Goal: Task Accomplishment & Management: Use online tool/utility

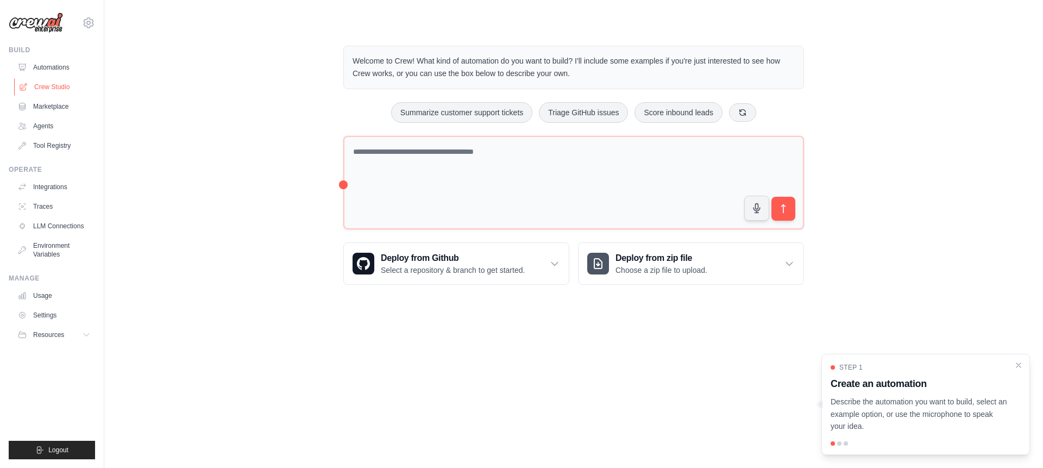
click at [49, 86] on link "Crew Studio" at bounding box center [55, 86] width 82 height 17
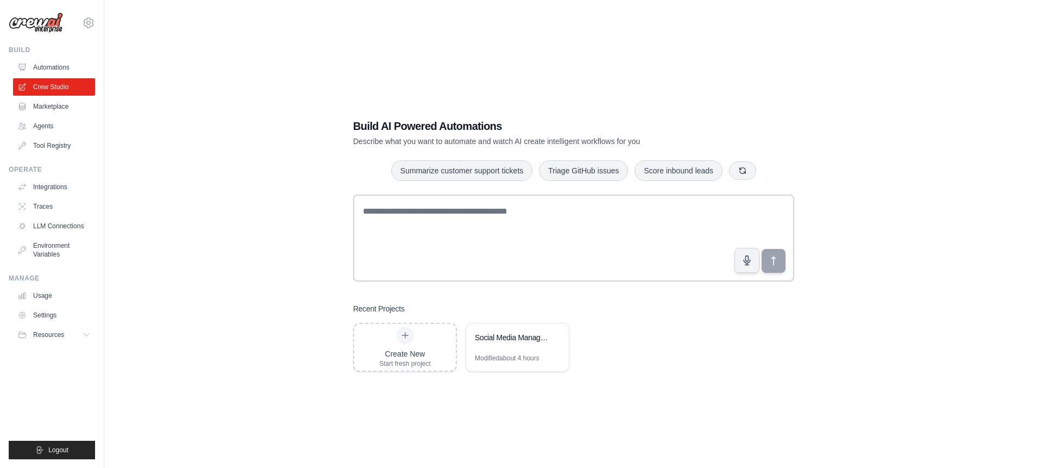
scroll to position [22, 0]
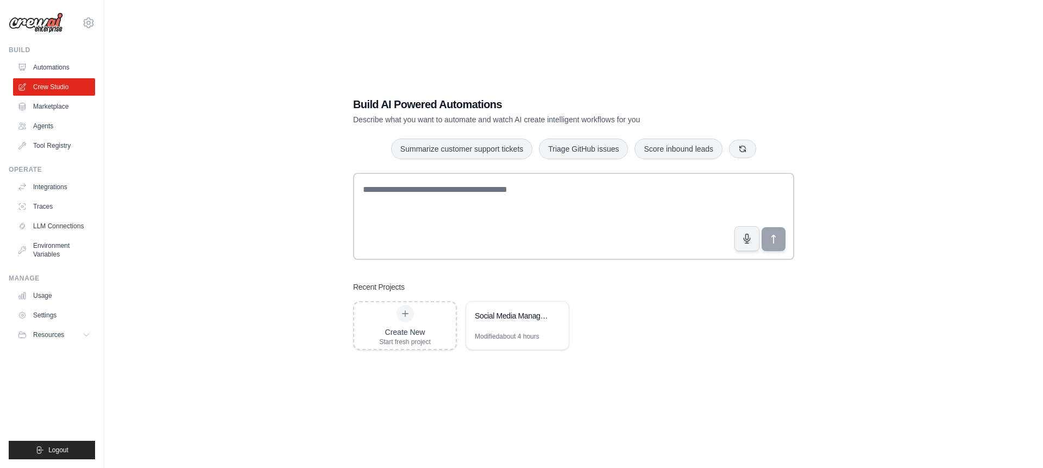
click at [181, 300] on div "Build AI Powered Automations Describe what you want to automate and watch AI cr…" at bounding box center [574, 223] width 904 height 468
click at [45, 129] on link "Agents" at bounding box center [55, 125] width 82 height 17
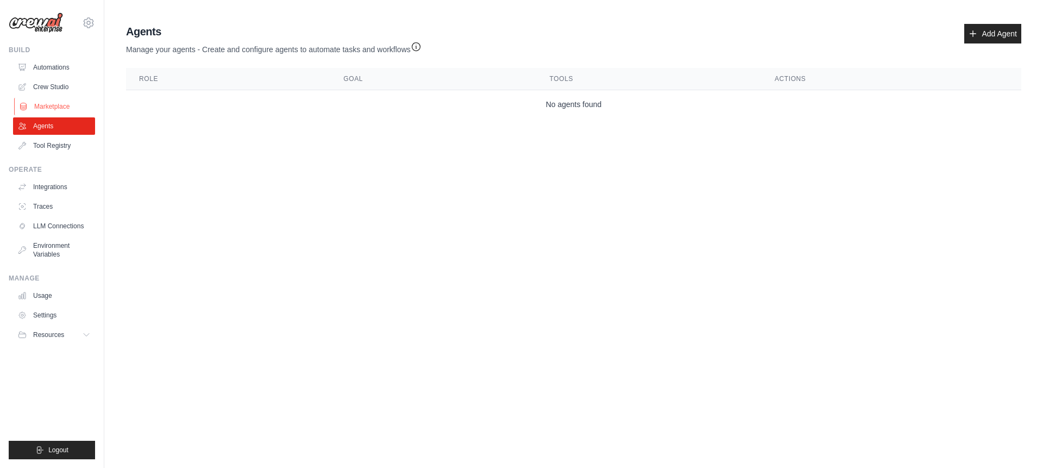
click at [42, 111] on link "Marketplace" at bounding box center [55, 106] width 82 height 17
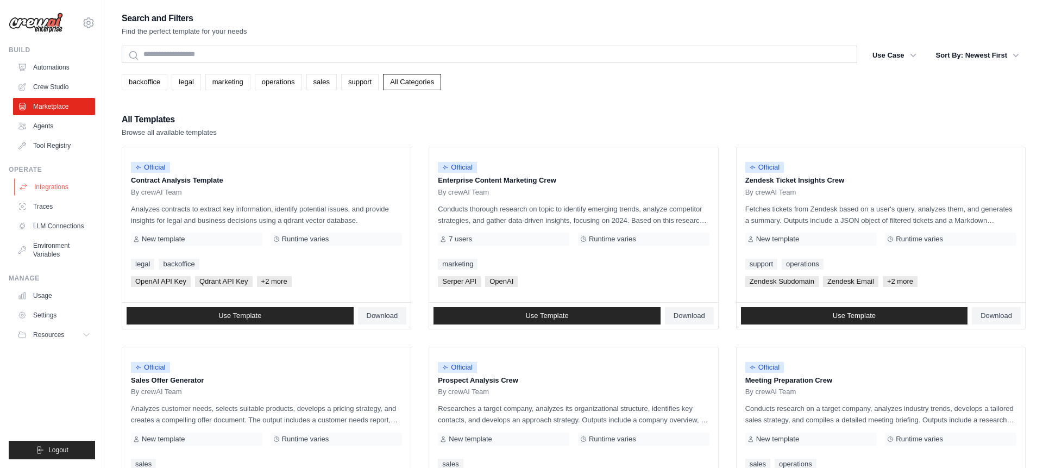
click at [50, 187] on link "Integrations" at bounding box center [55, 186] width 82 height 17
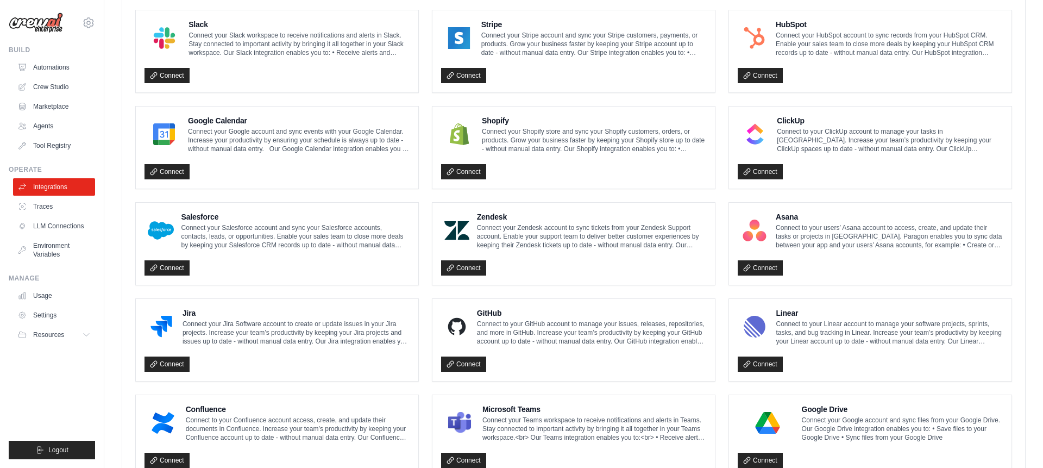
scroll to position [420, 0]
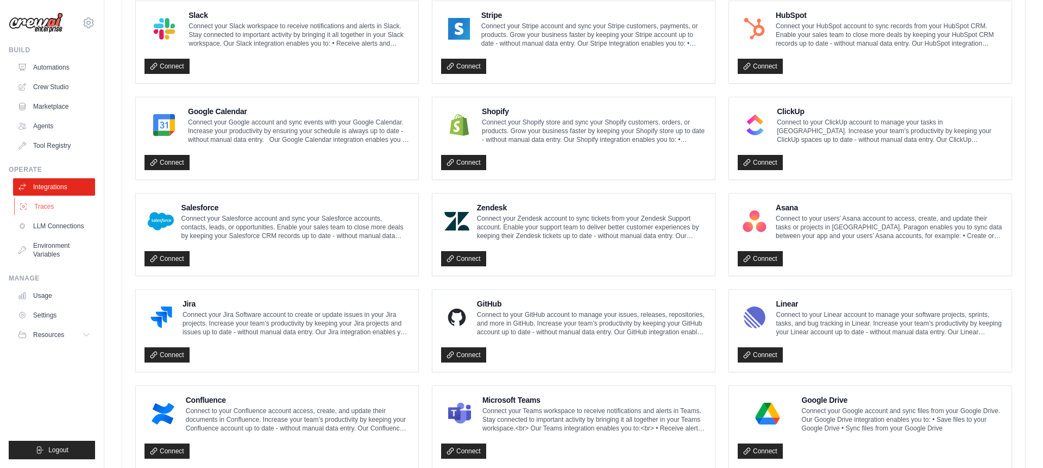
click at [51, 209] on link "Traces" at bounding box center [55, 206] width 82 height 17
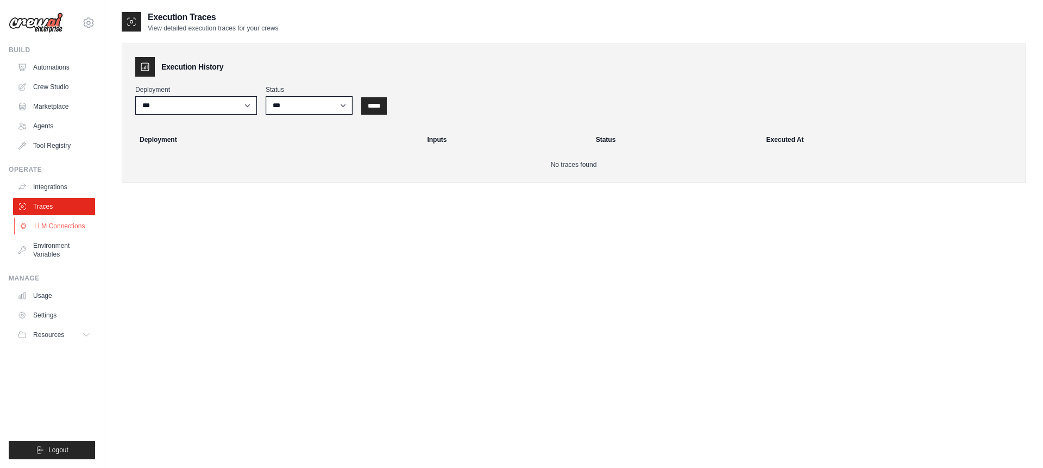
click at [61, 225] on link "LLM Connections" at bounding box center [55, 225] width 82 height 17
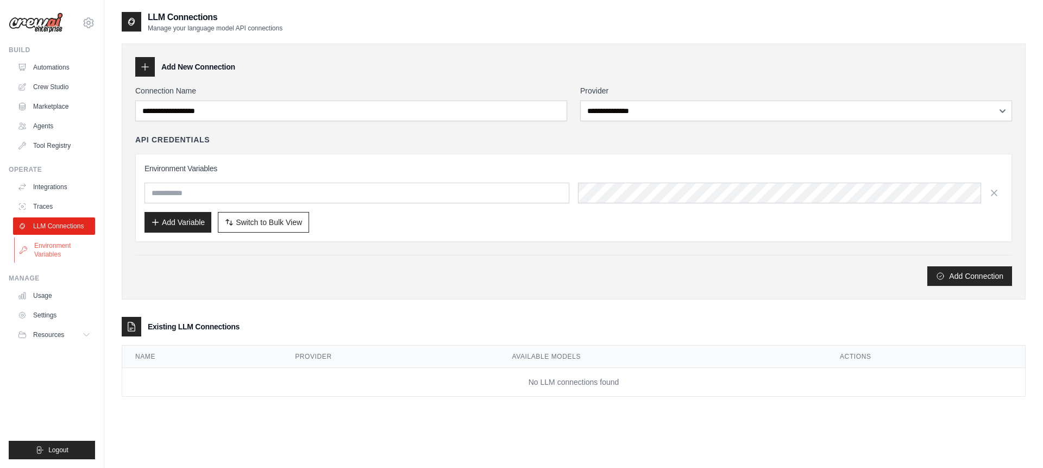
click at [60, 249] on link "Environment Variables" at bounding box center [55, 250] width 82 height 26
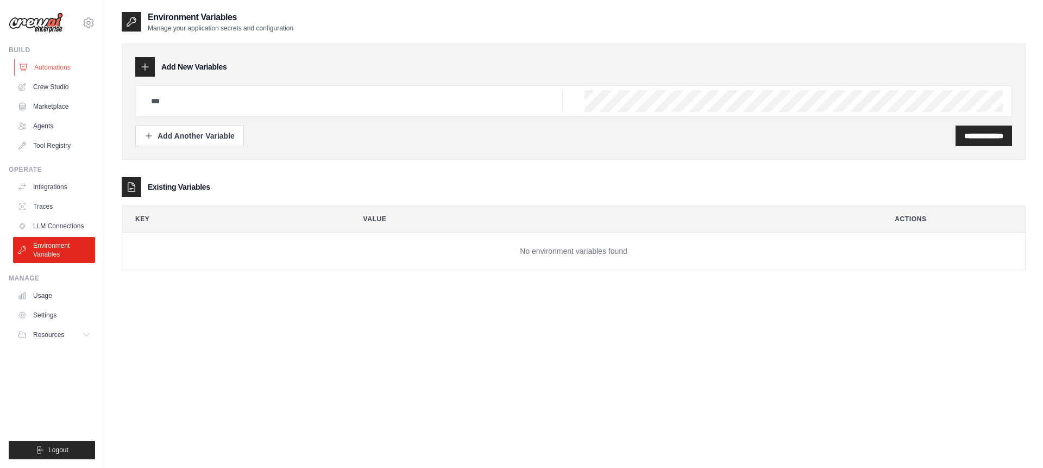
click at [52, 70] on link "Automations" at bounding box center [55, 67] width 82 height 17
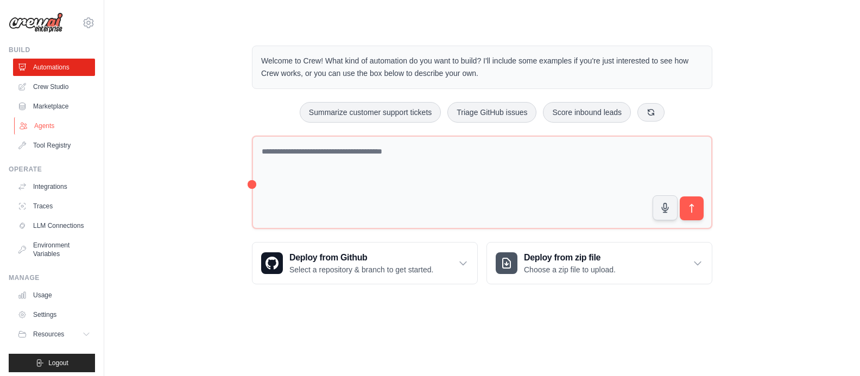
click at [53, 121] on link "Agents" at bounding box center [55, 125] width 82 height 17
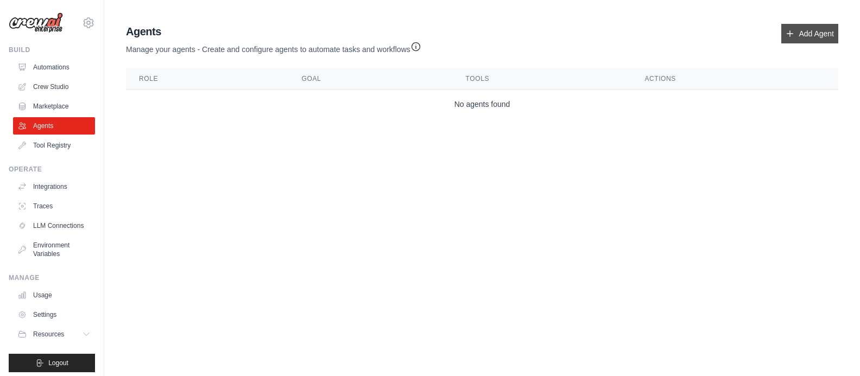
click at [796, 36] on link "Add Agent" at bounding box center [809, 34] width 57 height 20
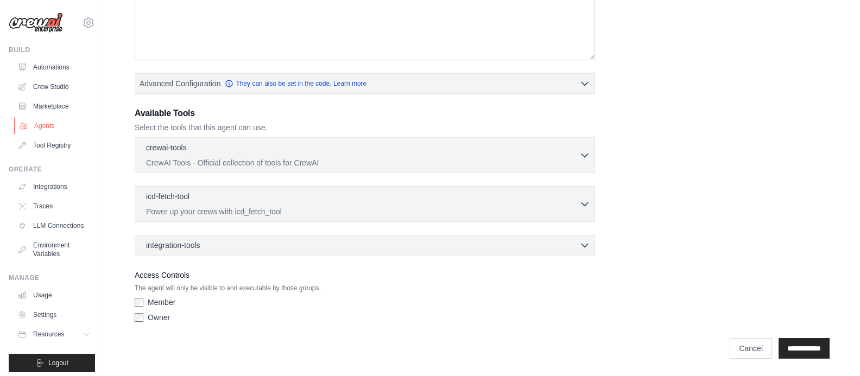
scroll to position [195, 0]
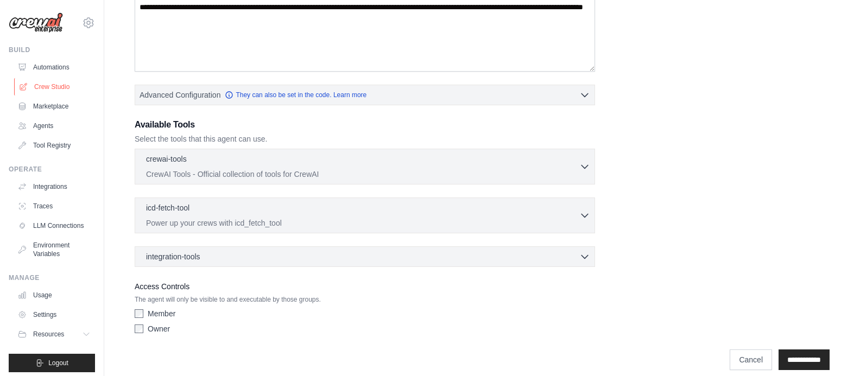
click at [47, 88] on link "Crew Studio" at bounding box center [55, 86] width 82 height 17
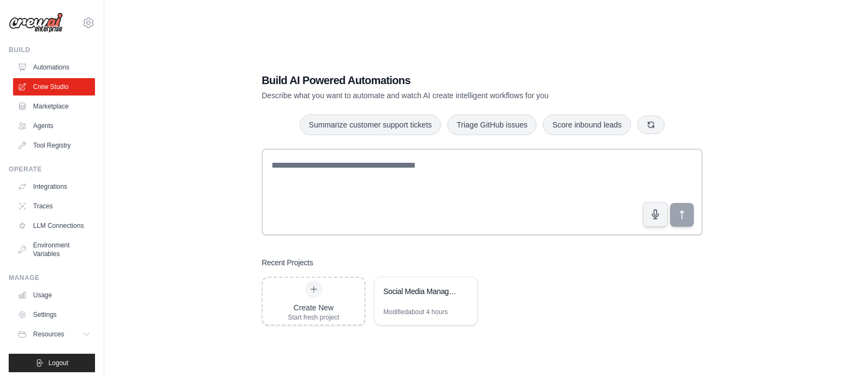
scroll to position [5, 0]
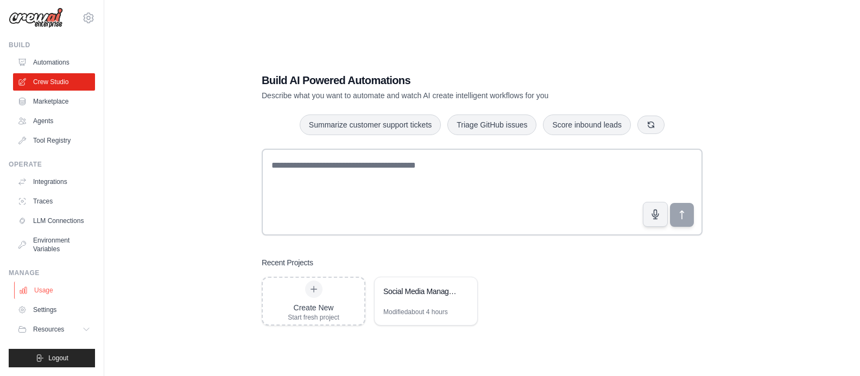
click at [43, 286] on link "Usage" at bounding box center [55, 290] width 82 height 17
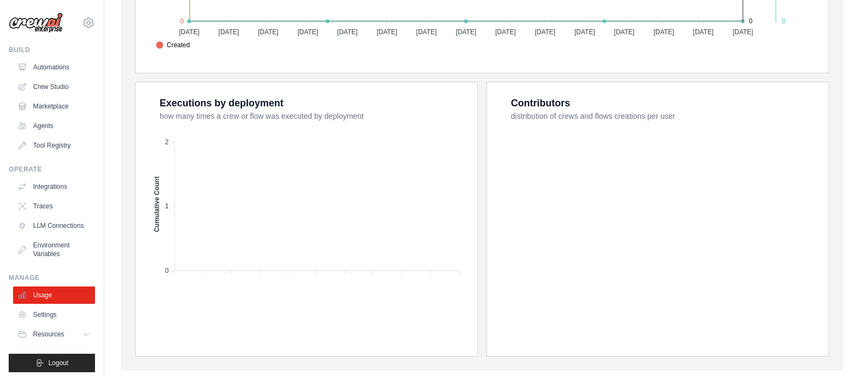
scroll to position [411, 0]
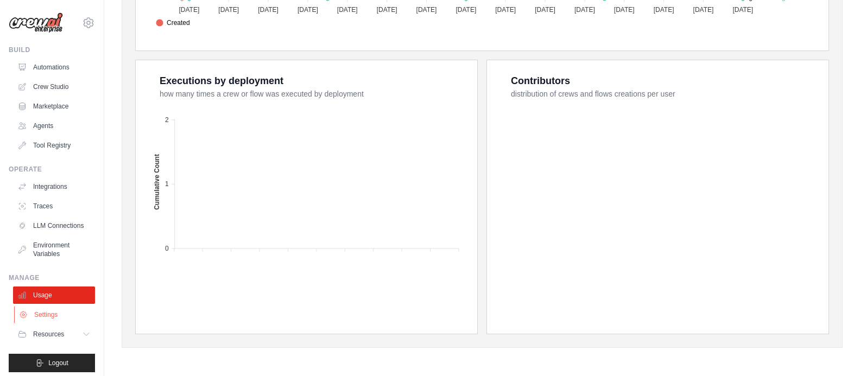
click at [58, 313] on link "Settings" at bounding box center [55, 314] width 82 height 17
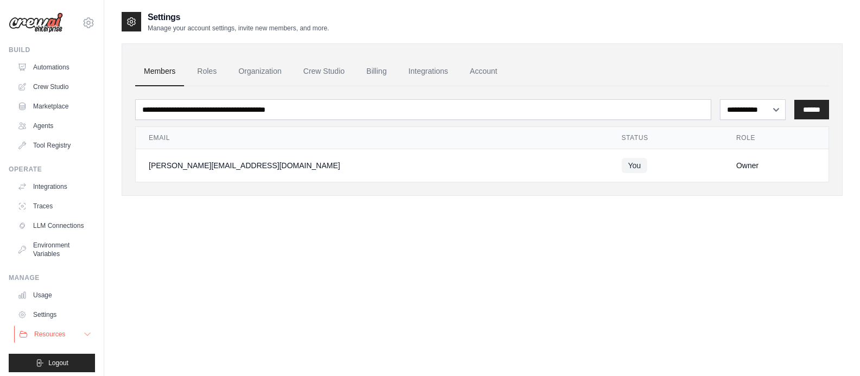
click at [74, 328] on button "Resources" at bounding box center [55, 334] width 82 height 17
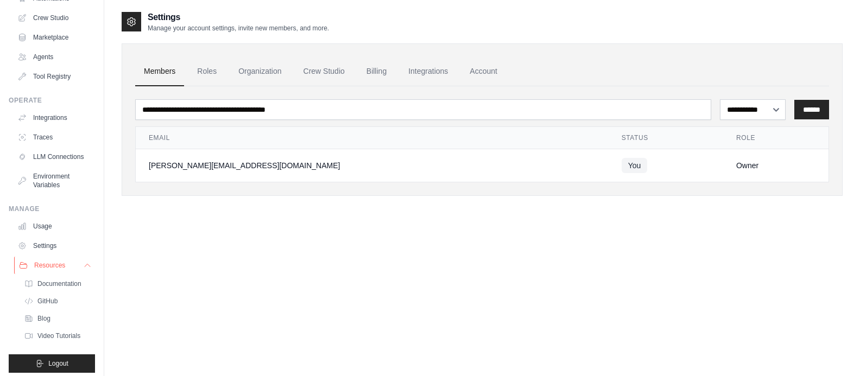
scroll to position [74, 0]
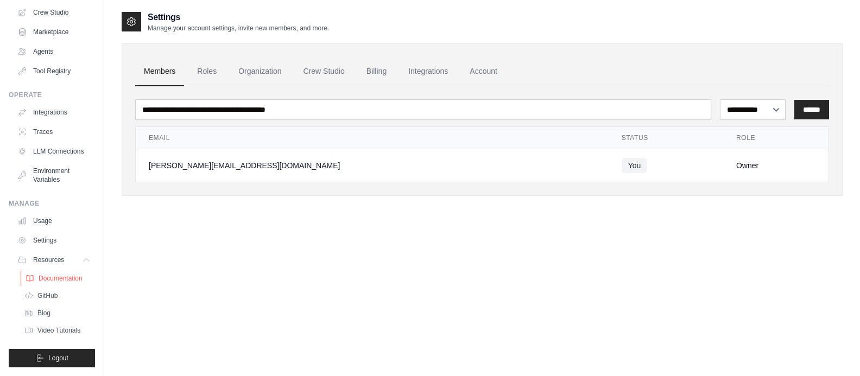
click at [63, 278] on span "Documentation" at bounding box center [61, 278] width 44 height 9
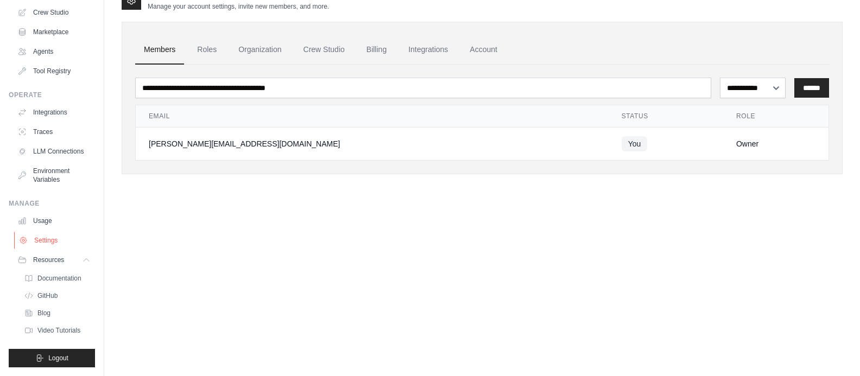
click at [41, 238] on link "Settings" at bounding box center [55, 240] width 82 height 17
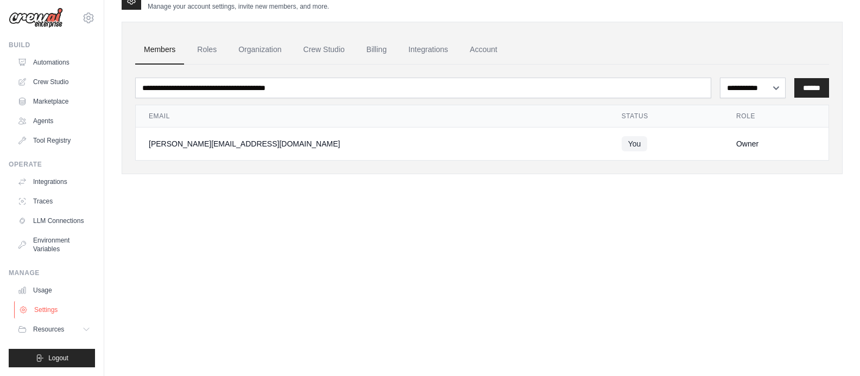
scroll to position [5, 0]
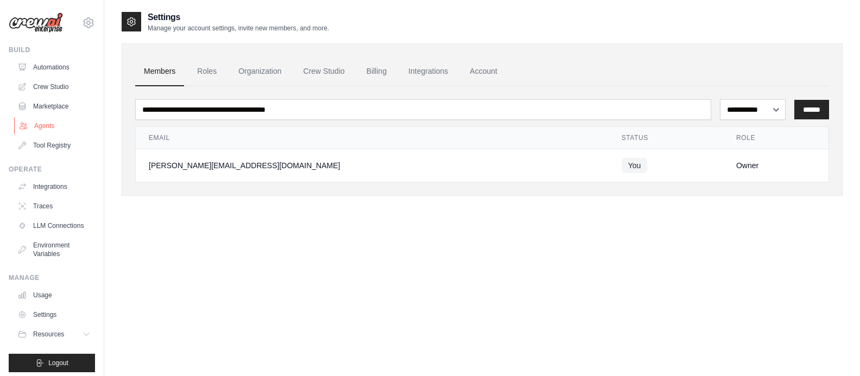
click at [40, 125] on link "Agents" at bounding box center [55, 125] width 82 height 17
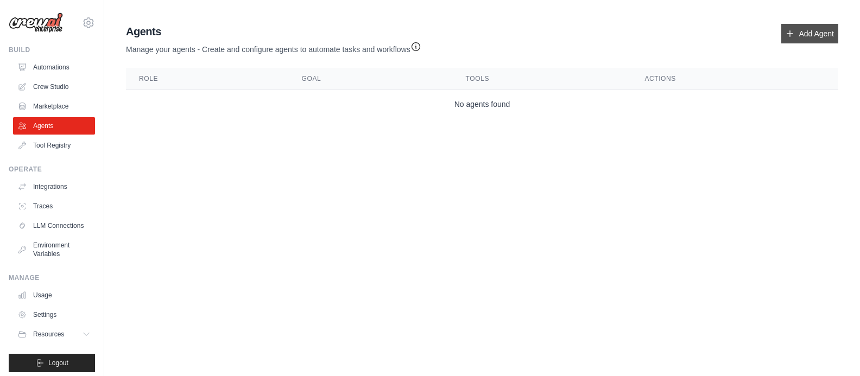
click at [794, 35] on icon at bounding box center [790, 33] width 9 height 9
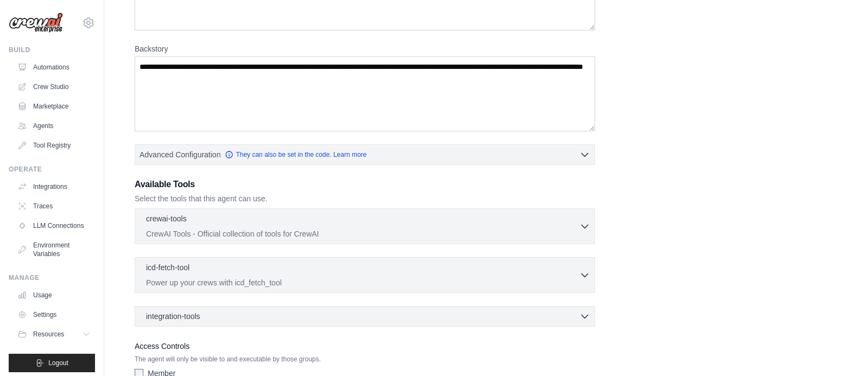
scroll to position [206, 0]
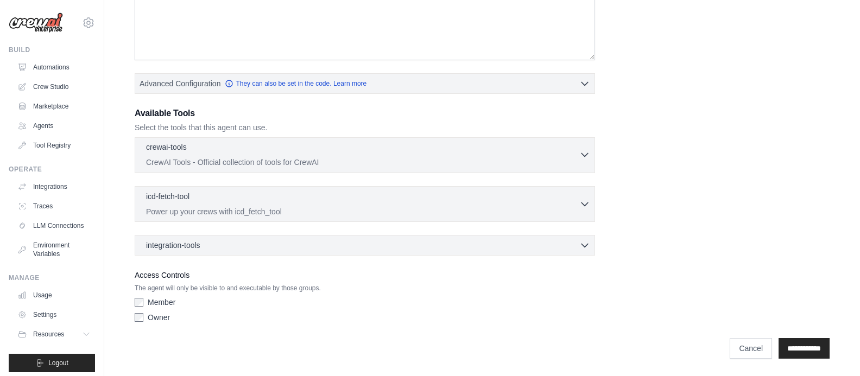
click at [584, 153] on icon "button" at bounding box center [584, 154] width 11 height 11
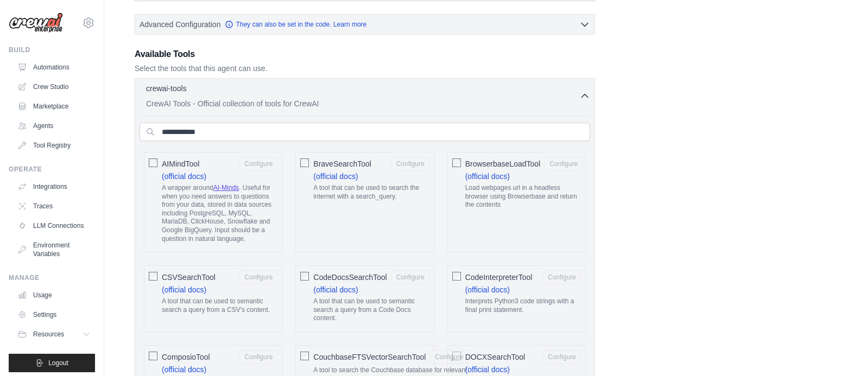
scroll to position [310, 0]
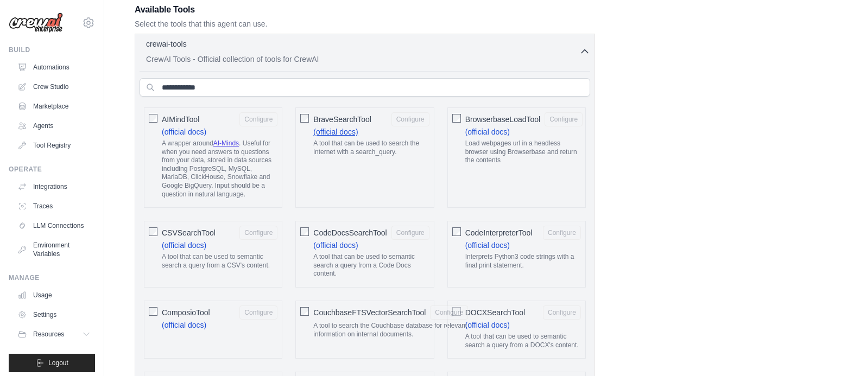
click at [333, 134] on link "(official docs)" at bounding box center [335, 132] width 45 height 9
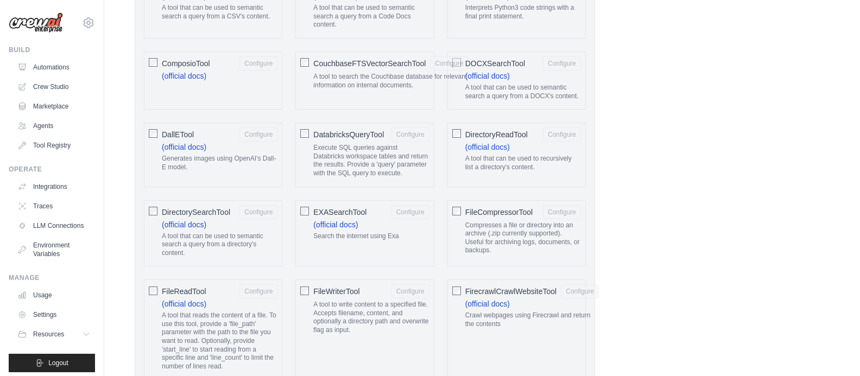
scroll to position [254, 0]
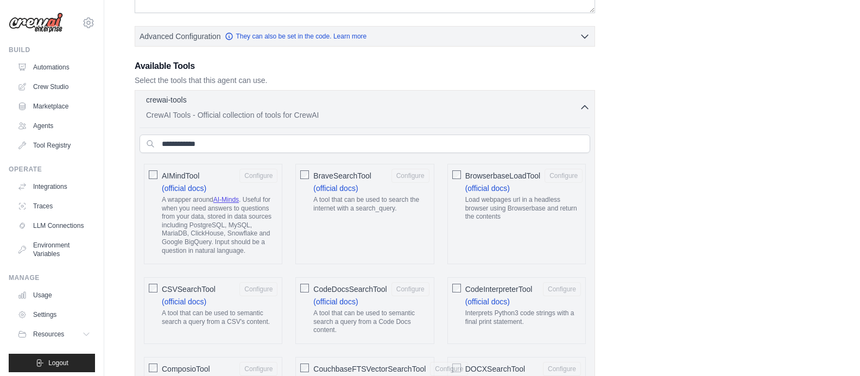
click at [583, 109] on icon "button" at bounding box center [584, 107] width 11 height 11
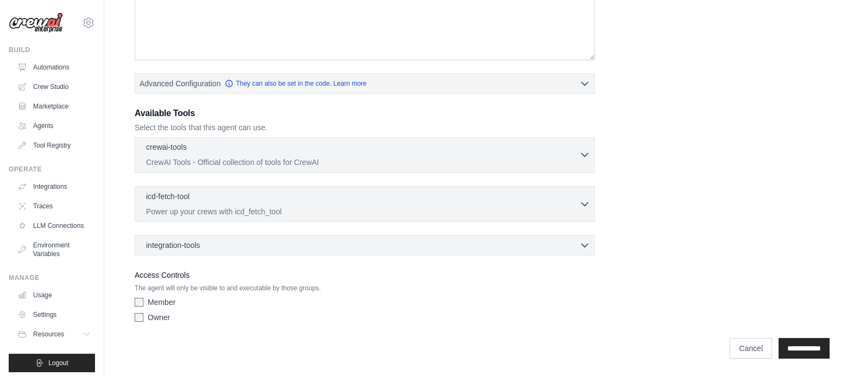
scroll to position [206, 0]
click at [557, 208] on p "Power up your crews with icd_fetch_tool" at bounding box center [362, 211] width 433 height 11
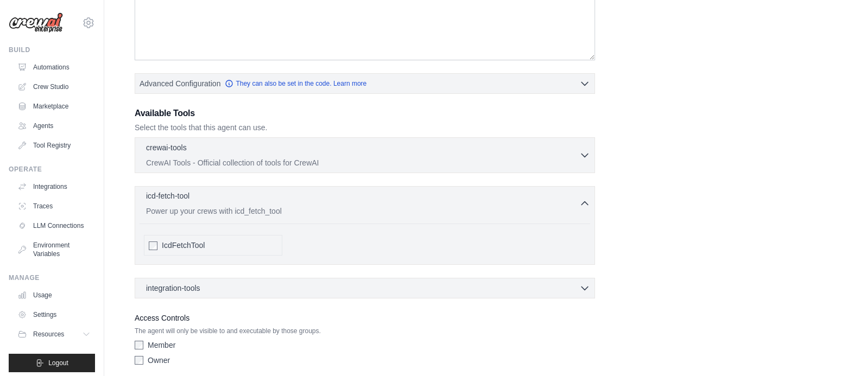
click at [557, 208] on p "Power up your crews with icd_fetch_tool" at bounding box center [362, 211] width 433 height 11
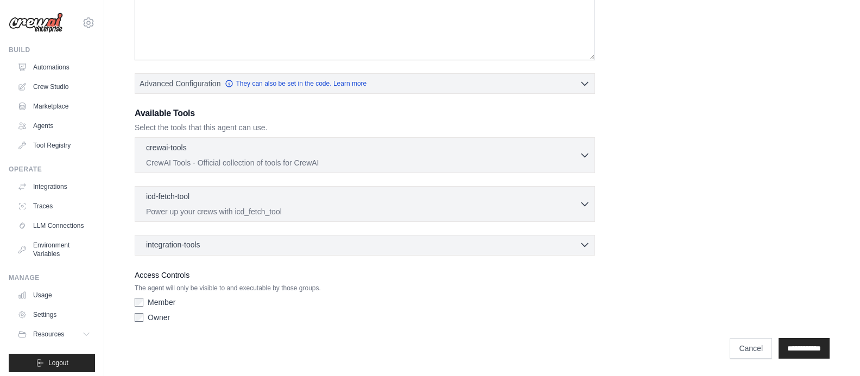
click at [559, 243] on div "integration-tools 0 selected" at bounding box center [368, 244] width 444 height 11
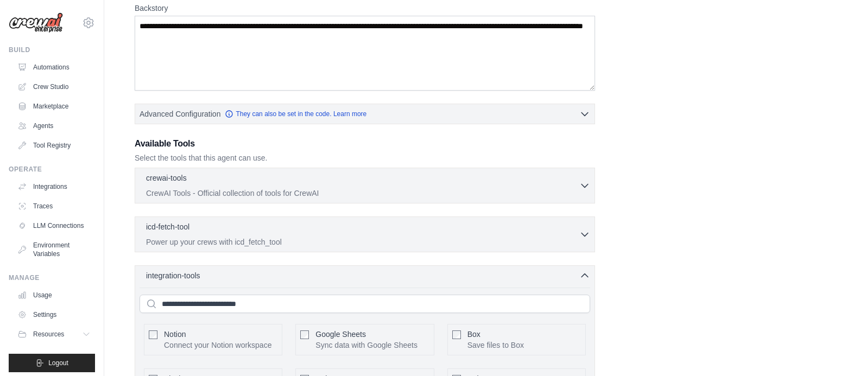
scroll to position [174, 0]
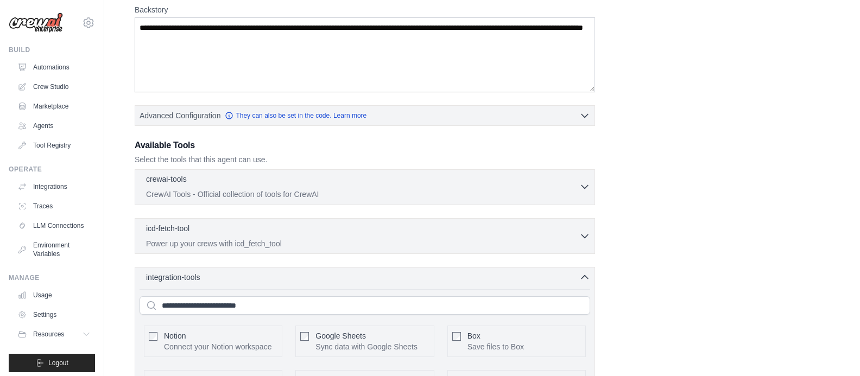
click at [363, 183] on div "crewai-tools 0 selected" at bounding box center [362, 180] width 433 height 13
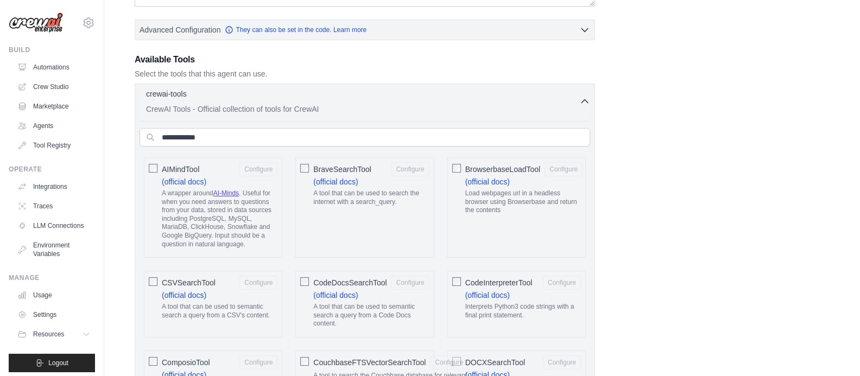
scroll to position [260, 0]
click at [226, 192] on link "AI-Minds" at bounding box center [226, 194] width 26 height 8
click at [43, 144] on link "Tool Registry" at bounding box center [55, 145] width 82 height 17
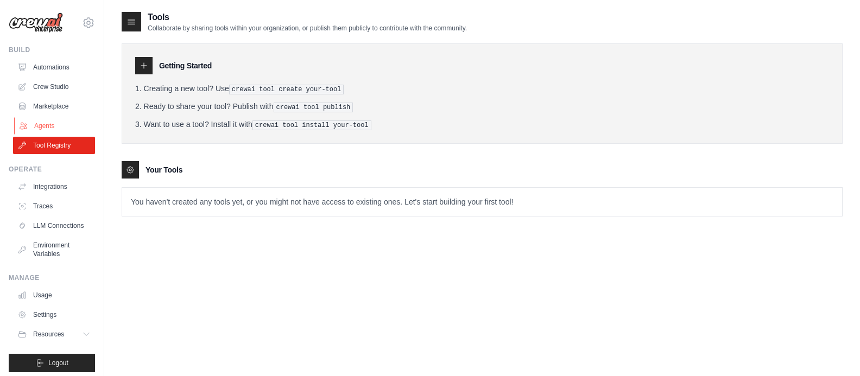
click at [42, 126] on link "Agents" at bounding box center [55, 125] width 82 height 17
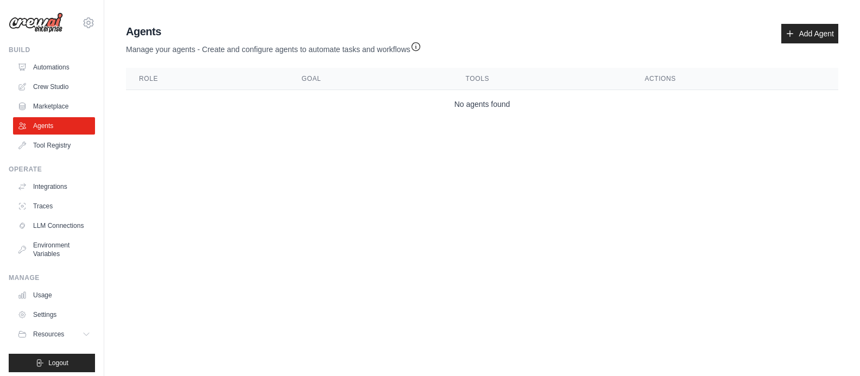
click at [70, 103] on link "Marketplace" at bounding box center [54, 106] width 82 height 17
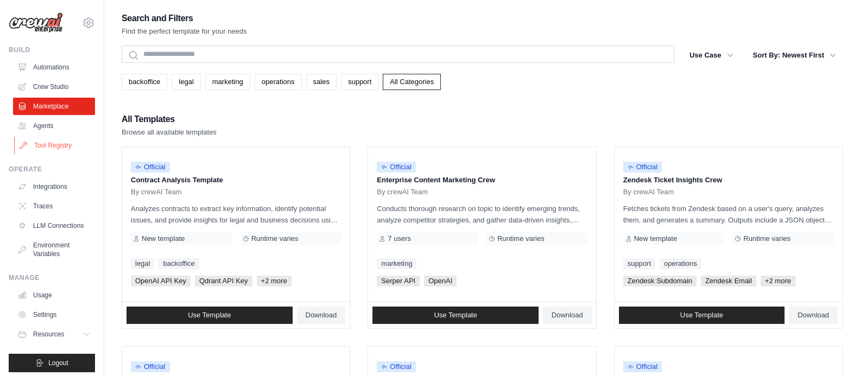
scroll to position [5, 0]
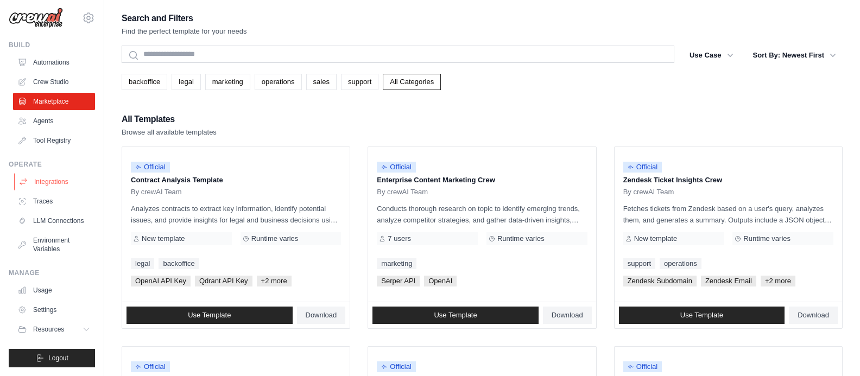
click at [53, 180] on link "Integrations" at bounding box center [55, 181] width 82 height 17
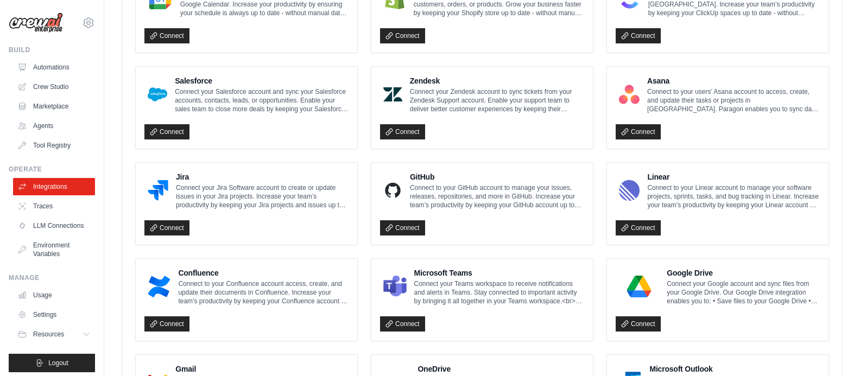
scroll to position [604, 0]
